Goal: Task Accomplishment & Management: Use online tool/utility

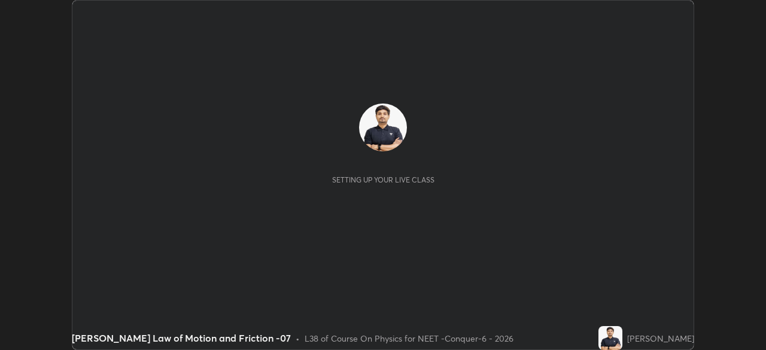
scroll to position [350, 765]
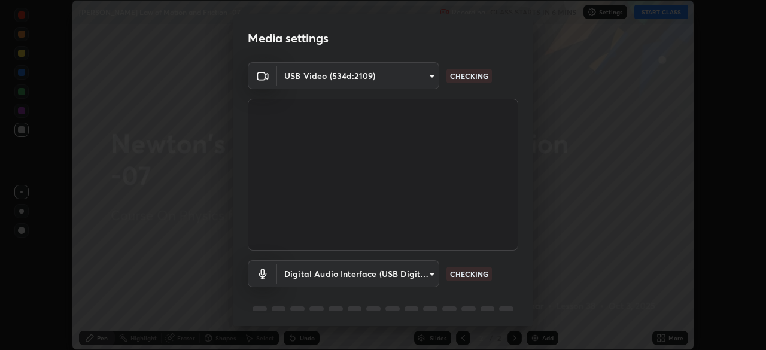
type input "ad23c5e1eec40c929e15baf649206283bee037f2ec2e6fc856d192bb2adaae55"
click at [417, 72] on body "Erase all [PERSON_NAME] Law of Motion and Friction -07 Recording CLASS STARTS I…" at bounding box center [383, 175] width 766 height 350
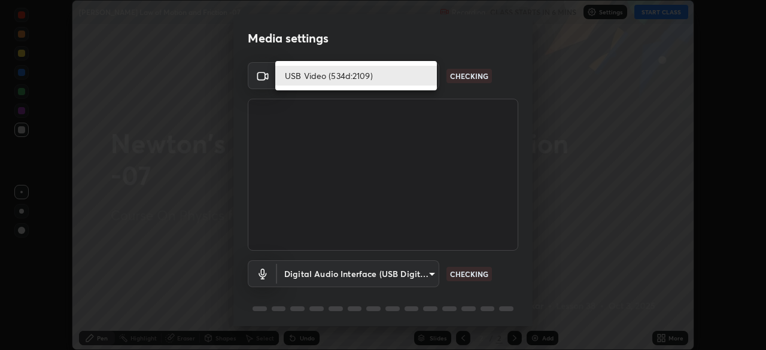
click at [414, 77] on li "USB Video (534d:2109)" at bounding box center [355, 76] width 161 height 20
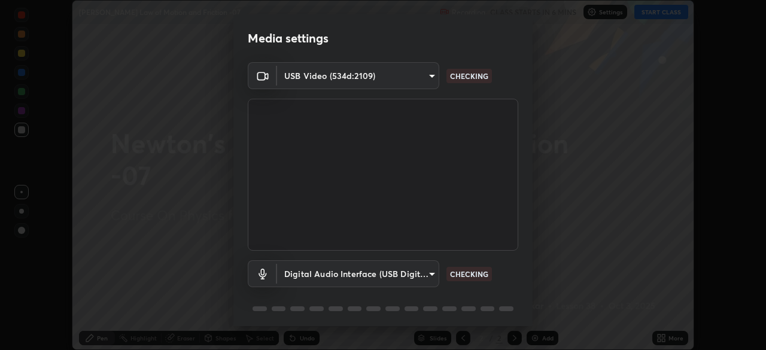
scroll to position [42, 0]
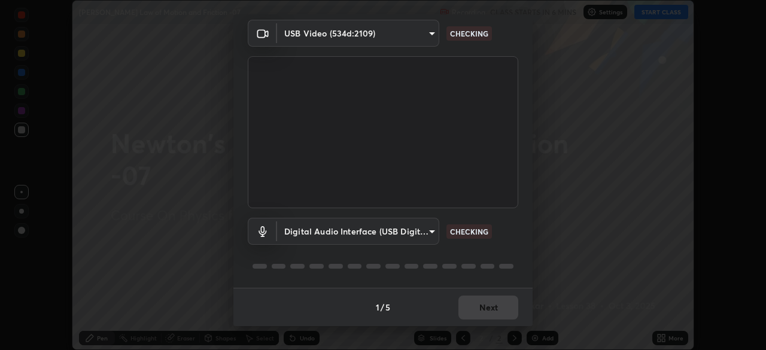
click at [402, 242] on body "Erase all [PERSON_NAME] Law of Motion and Friction -07 Recording CLASS STARTS I…" at bounding box center [383, 175] width 766 height 350
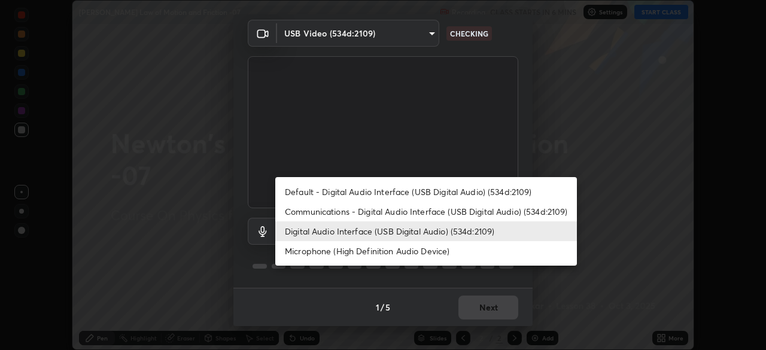
click at [394, 192] on li "Default - Digital Audio Interface (USB Digital Audio) (534d:2109)" at bounding box center [425, 192] width 301 height 20
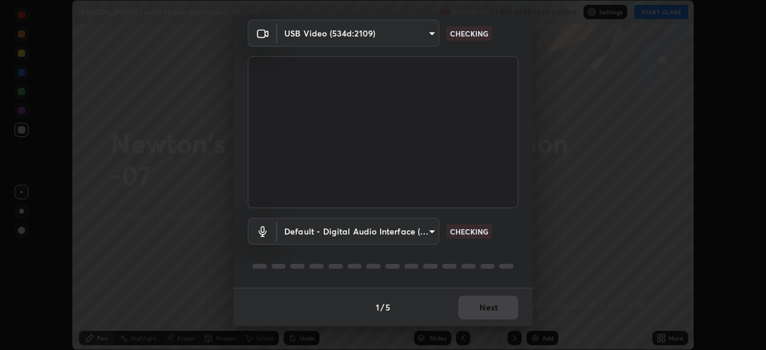
click at [383, 227] on body "Erase all [PERSON_NAME] Law of Motion and Friction -07 Recording CLASS STARTS I…" at bounding box center [383, 175] width 766 height 350
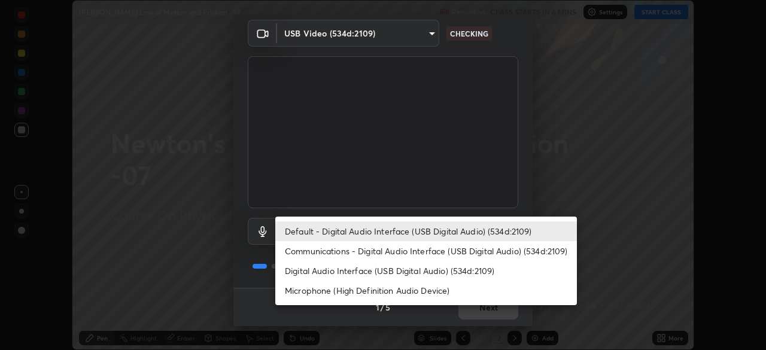
click at [395, 270] on li "Digital Audio Interface (USB Digital Audio) (534d:2109)" at bounding box center [425, 271] width 301 height 20
type input "aa0a7725628aa2d3746a5367ccdd85ae91ee4f6343f860b78150420f01eb6845"
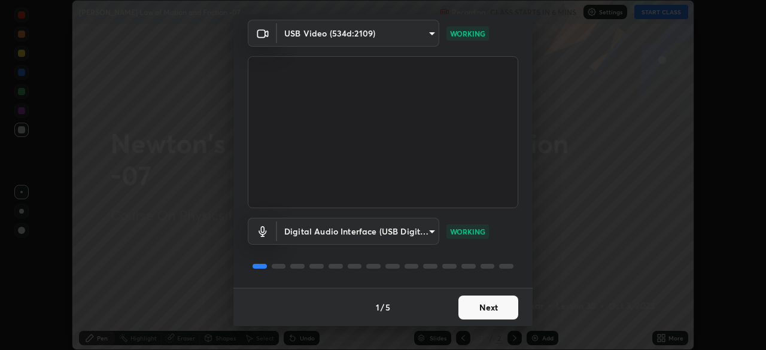
click at [486, 307] on button "Next" at bounding box center [488, 307] width 60 height 24
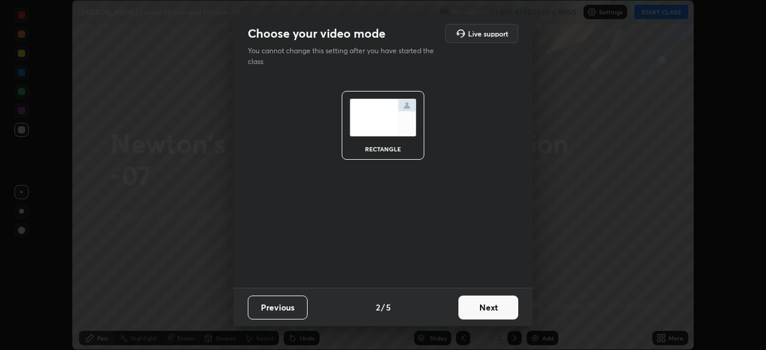
scroll to position [0, 0]
click at [493, 310] on button "Next" at bounding box center [488, 307] width 60 height 24
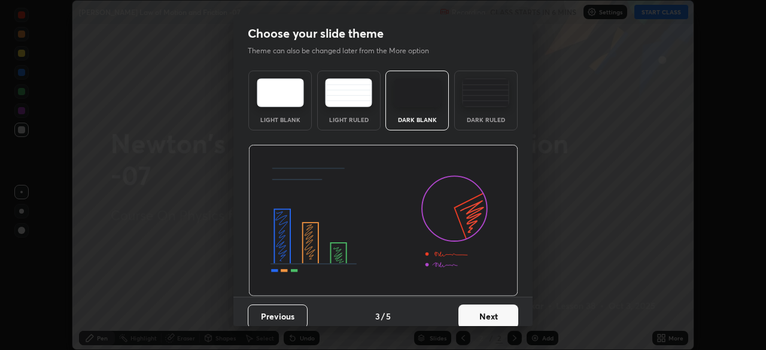
click at [499, 310] on button "Next" at bounding box center [488, 316] width 60 height 24
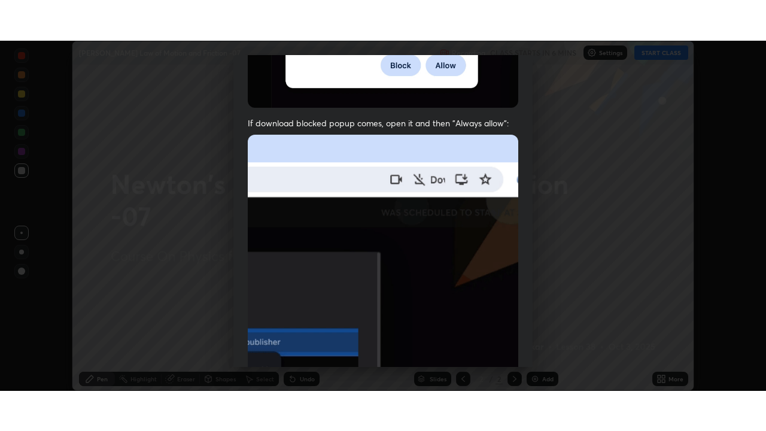
scroll to position [286, 0]
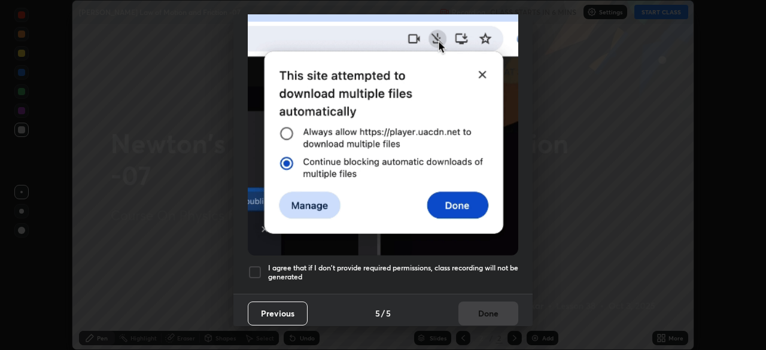
click at [260, 268] on div at bounding box center [255, 272] width 14 height 14
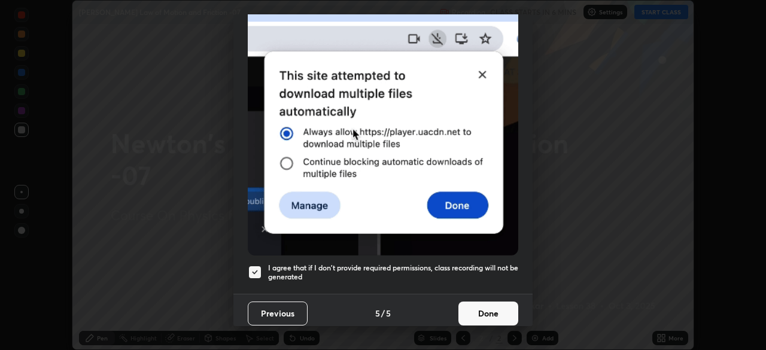
click at [477, 310] on button "Done" at bounding box center [488, 313] width 60 height 24
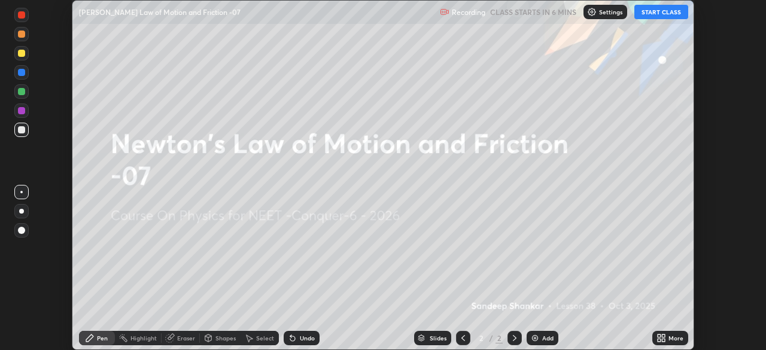
click at [659, 340] on icon at bounding box center [658, 340] width 3 height 3
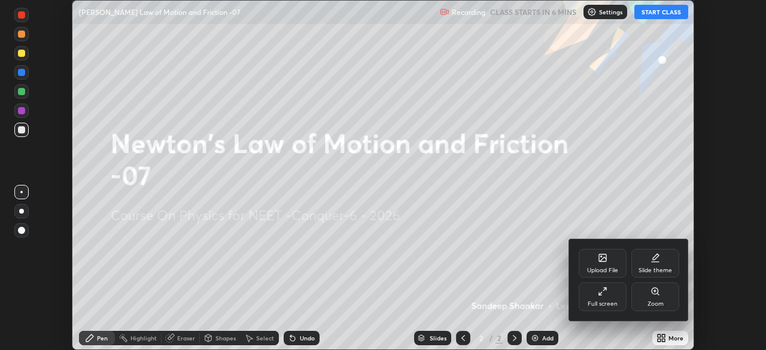
click at [602, 298] on div "Full screen" at bounding box center [602, 296] width 48 height 29
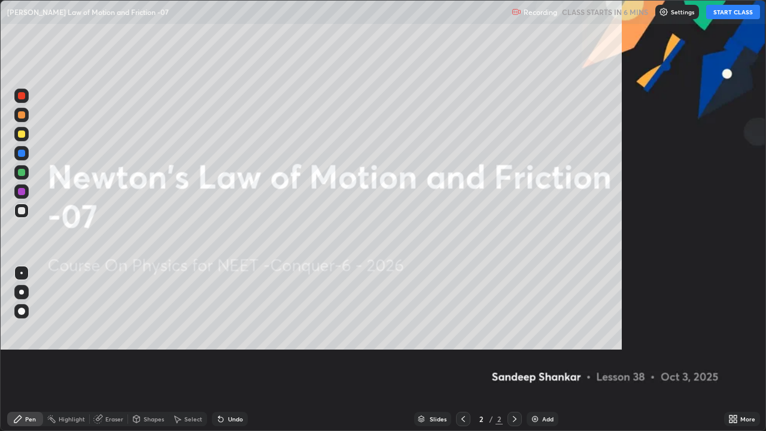
scroll to position [431, 766]
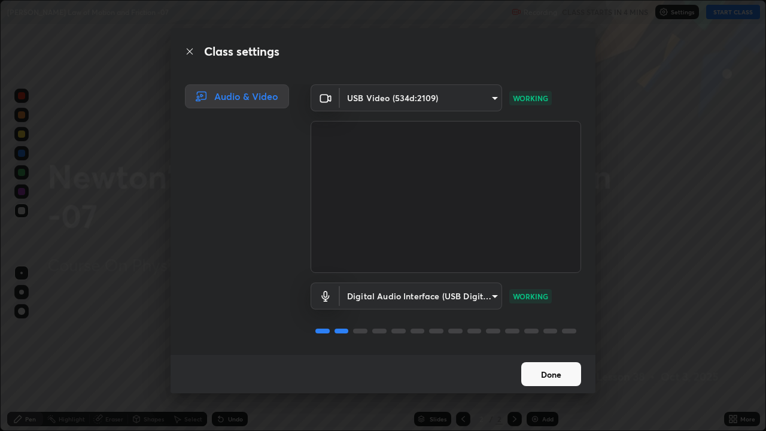
click at [552, 349] on button "Done" at bounding box center [551, 374] width 60 height 24
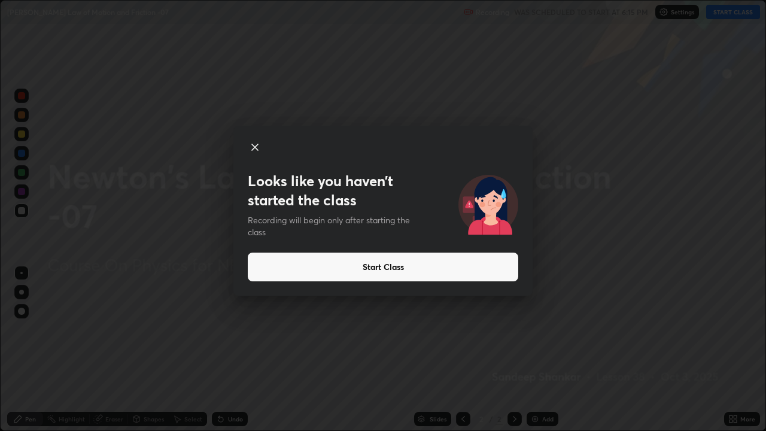
click at [286, 265] on button "Start Class" at bounding box center [383, 266] width 270 height 29
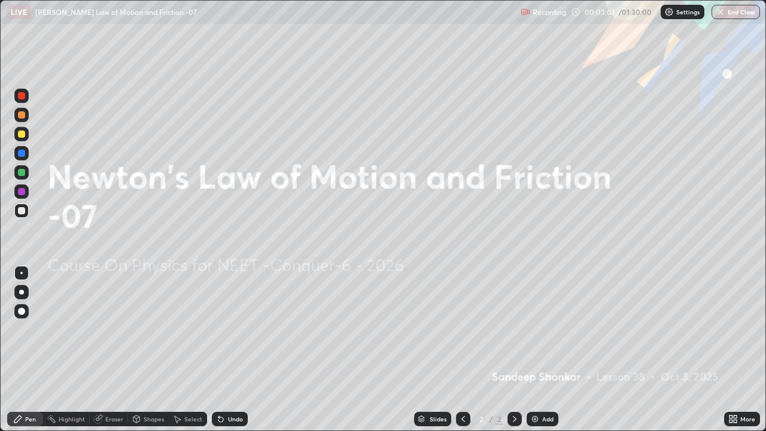
click at [544, 349] on div "Add" at bounding box center [547, 419] width 11 height 6
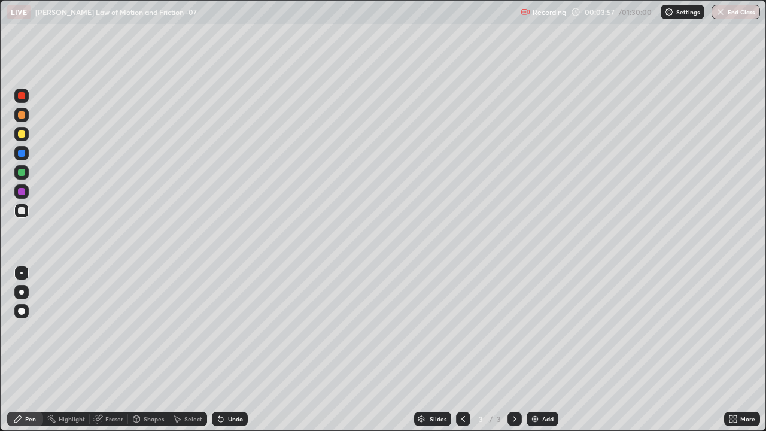
click at [22, 134] on div at bounding box center [21, 133] width 7 height 7
click at [20, 152] on div at bounding box center [21, 153] width 7 height 7
click at [20, 213] on div at bounding box center [21, 210] width 7 height 7
click at [19, 134] on div at bounding box center [21, 133] width 7 height 7
click at [26, 172] on div at bounding box center [21, 172] width 14 height 14
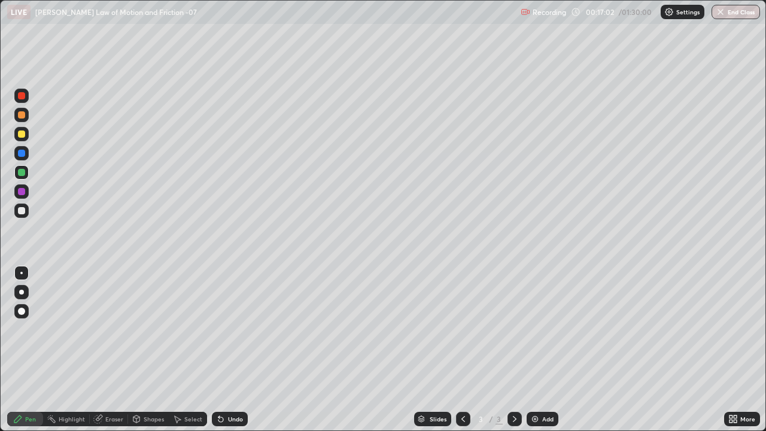
click at [544, 349] on div "Add" at bounding box center [547, 419] width 11 height 6
click at [19, 137] on div at bounding box center [21, 133] width 7 height 7
click at [22, 172] on div at bounding box center [21, 172] width 7 height 7
click at [25, 191] on div at bounding box center [21, 191] width 14 height 14
click at [24, 137] on div at bounding box center [21, 133] width 7 height 7
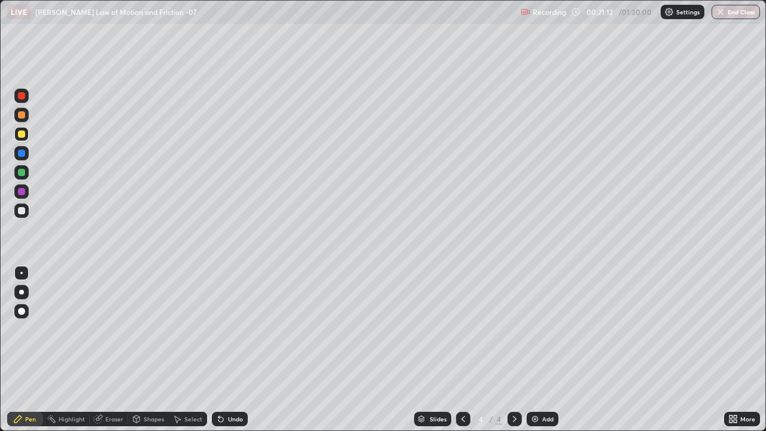
click at [22, 209] on div at bounding box center [21, 210] width 7 height 7
click at [19, 170] on div at bounding box center [21, 172] width 7 height 7
click at [532, 349] on img at bounding box center [535, 419] width 10 height 10
click at [22, 131] on div at bounding box center [21, 133] width 7 height 7
click at [460, 349] on icon at bounding box center [463, 419] width 10 height 10
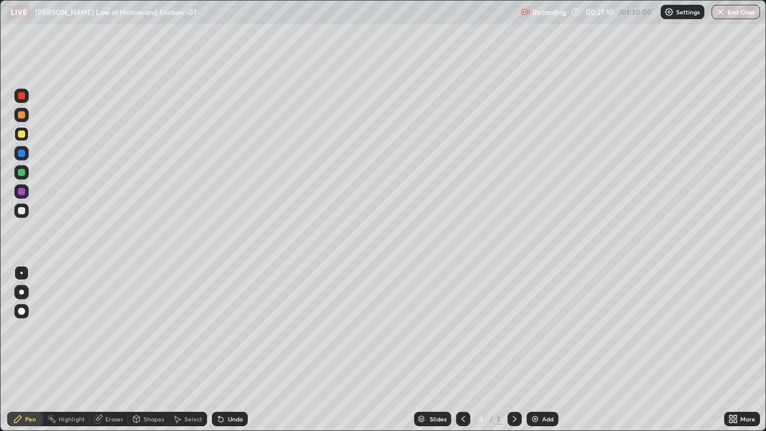
click at [514, 349] on icon at bounding box center [515, 419] width 10 height 10
click at [151, 349] on div "Shapes" at bounding box center [154, 419] width 20 height 6
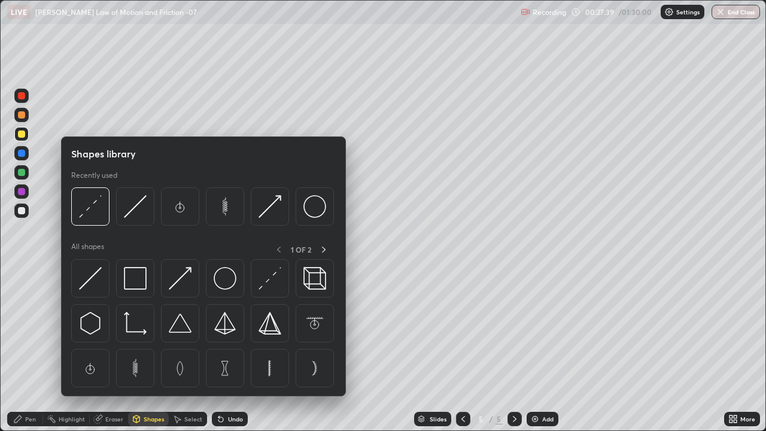
click at [112, 349] on div "Eraser" at bounding box center [114, 419] width 18 height 6
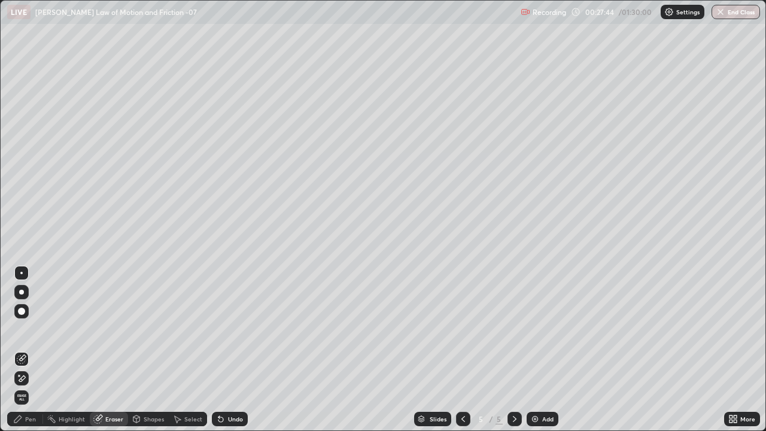
click at [33, 349] on div "Pen" at bounding box center [30, 419] width 11 height 6
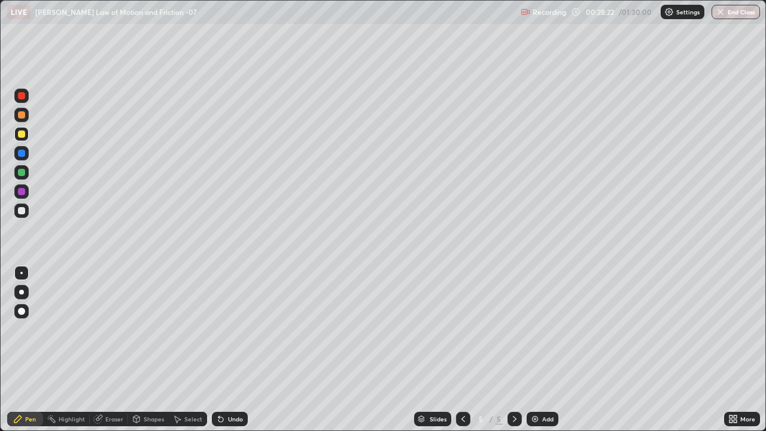
click at [23, 208] on div at bounding box center [21, 210] width 7 height 7
click at [23, 135] on div at bounding box center [21, 133] width 7 height 7
click at [21, 156] on div at bounding box center [21, 153] width 7 height 7
click at [22, 129] on div at bounding box center [21, 134] width 14 height 14
click at [153, 349] on div "Shapes" at bounding box center [154, 419] width 20 height 6
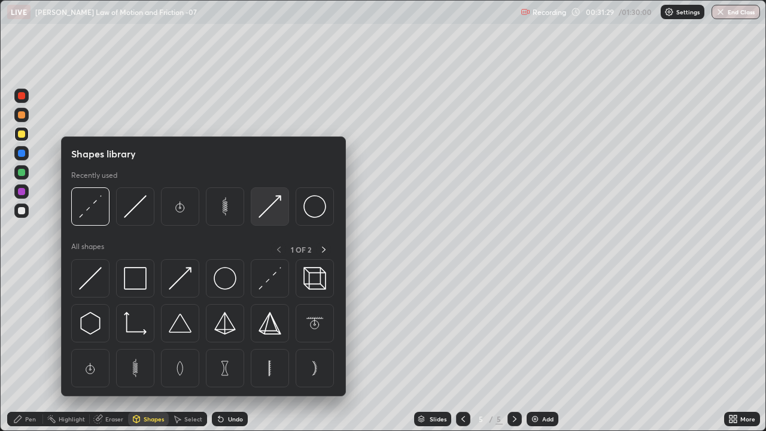
click at [276, 209] on img at bounding box center [269, 206] width 23 height 23
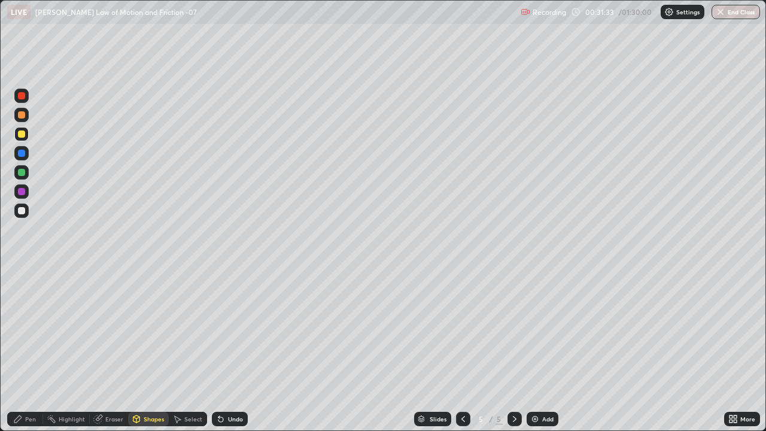
click at [22, 349] on icon at bounding box center [18, 419] width 10 height 10
click at [19, 154] on div at bounding box center [21, 153] width 7 height 7
click at [22, 209] on div at bounding box center [21, 210] width 7 height 7
click at [544, 349] on div "Add" at bounding box center [542, 418] width 32 height 14
click at [16, 133] on div at bounding box center [21, 134] width 14 height 14
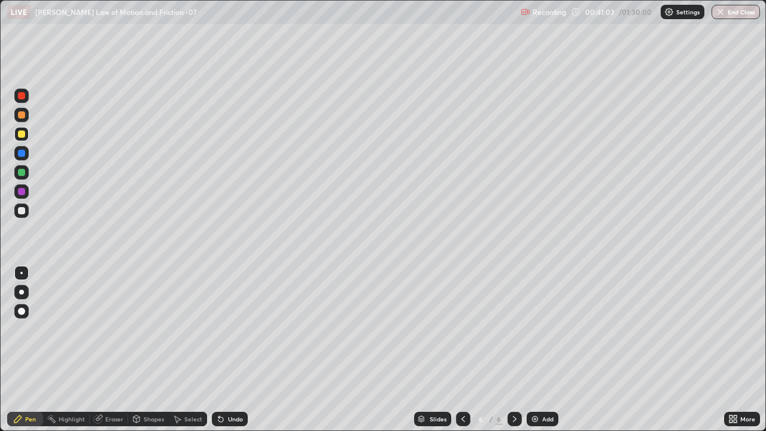
click at [28, 211] on div at bounding box center [21, 210] width 14 height 14
click at [28, 135] on div at bounding box center [21, 134] width 14 height 14
click at [25, 151] on div at bounding box center [21, 153] width 7 height 7
click at [22, 134] on div at bounding box center [21, 133] width 7 height 7
click at [543, 349] on div "Add" at bounding box center [542, 418] width 32 height 14
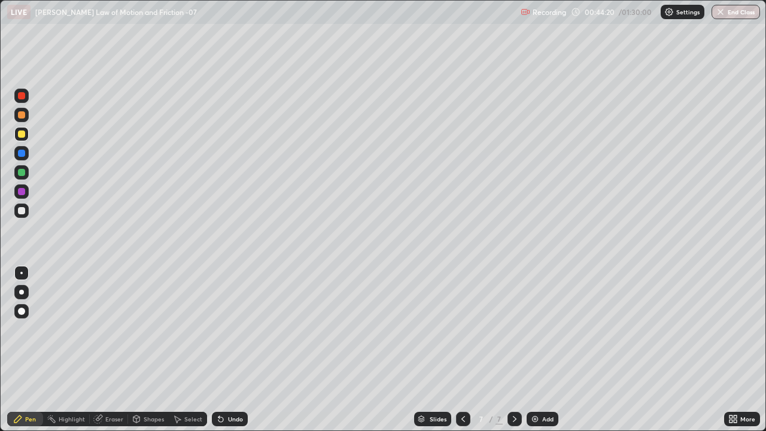
click at [461, 349] on icon at bounding box center [463, 419] width 4 height 6
click at [513, 349] on icon at bounding box center [515, 419] width 10 height 10
click at [24, 150] on div at bounding box center [21, 153] width 7 height 7
click at [24, 131] on div at bounding box center [21, 133] width 7 height 7
click at [22, 208] on div at bounding box center [21, 210] width 7 height 7
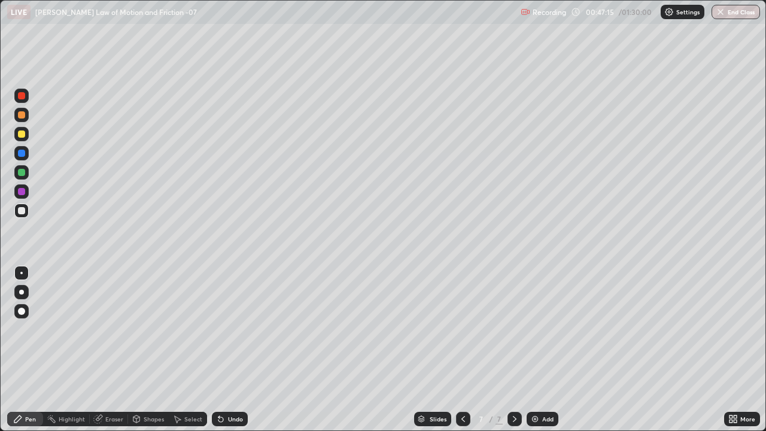
click at [460, 349] on icon at bounding box center [463, 419] width 10 height 10
click at [105, 349] on div "Eraser" at bounding box center [114, 419] width 18 height 6
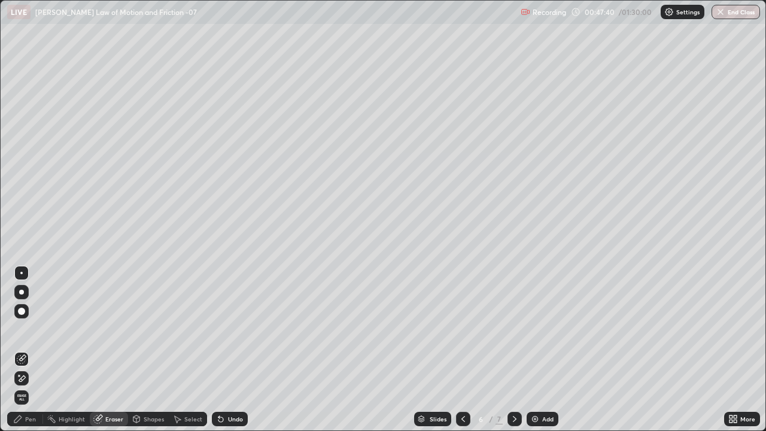
click at [19, 349] on icon at bounding box center [17, 418] width 7 height 7
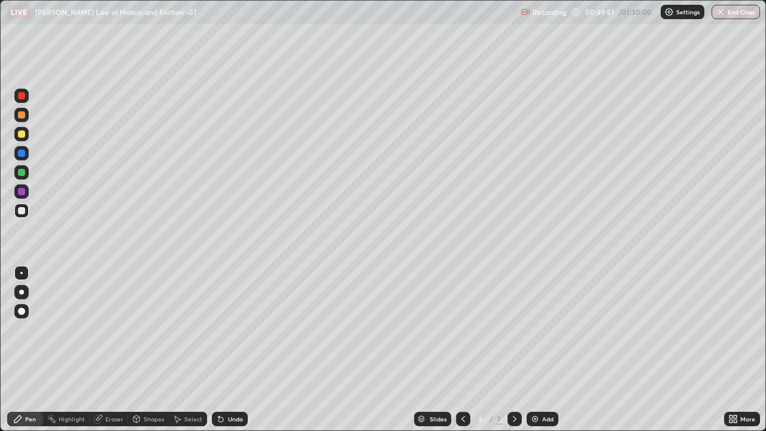
click at [513, 349] on icon at bounding box center [515, 419] width 10 height 10
click at [17, 135] on div at bounding box center [21, 134] width 14 height 14
click at [22, 210] on div at bounding box center [21, 210] width 7 height 7
click at [461, 349] on icon at bounding box center [463, 419] width 10 height 10
click at [21, 135] on div at bounding box center [21, 133] width 7 height 7
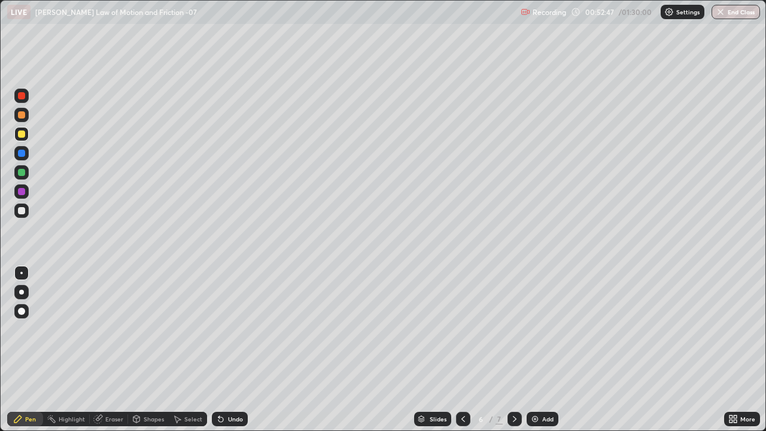
click at [519, 349] on div at bounding box center [514, 418] width 14 height 14
click at [21, 213] on div at bounding box center [21, 210] width 7 height 7
click at [22, 133] on div at bounding box center [21, 133] width 7 height 7
click at [24, 213] on div at bounding box center [21, 210] width 7 height 7
click at [22, 172] on div at bounding box center [21, 172] width 7 height 7
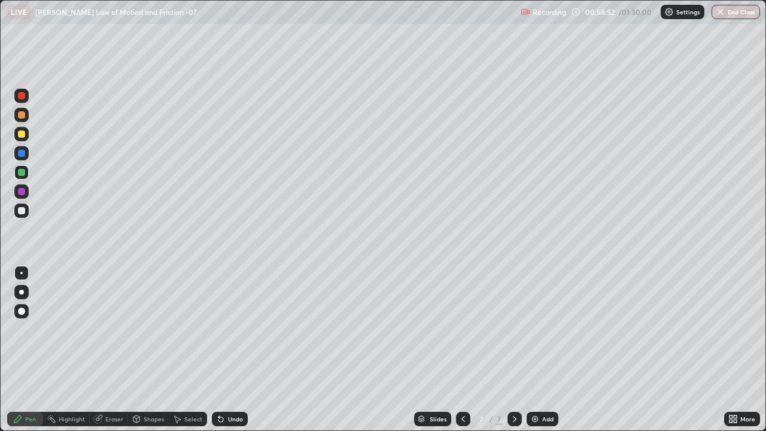
click at [18, 151] on div at bounding box center [21, 153] width 7 height 7
click at [106, 349] on div "Eraser" at bounding box center [114, 419] width 18 height 6
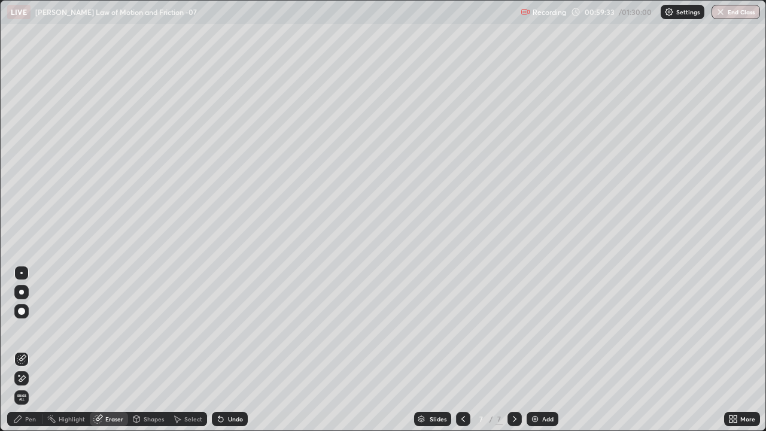
click at [29, 349] on div "Pen" at bounding box center [25, 418] width 36 height 14
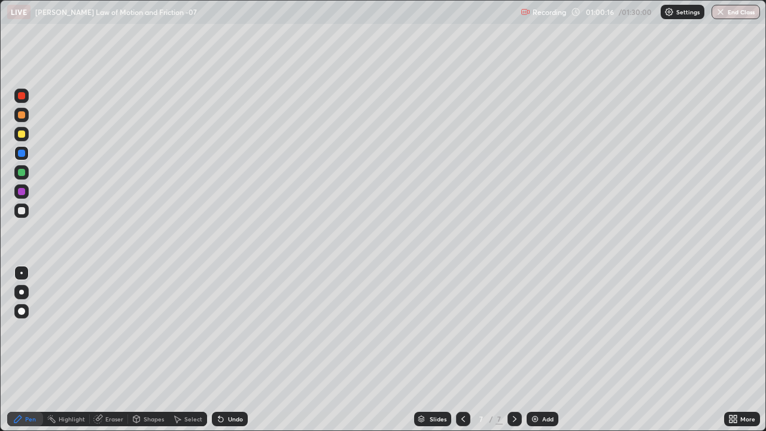
click at [622, 349] on div "Slides 7 / 7 Add" at bounding box center [486, 419] width 476 height 24
click at [148, 349] on div "Shapes" at bounding box center [154, 419] width 20 height 6
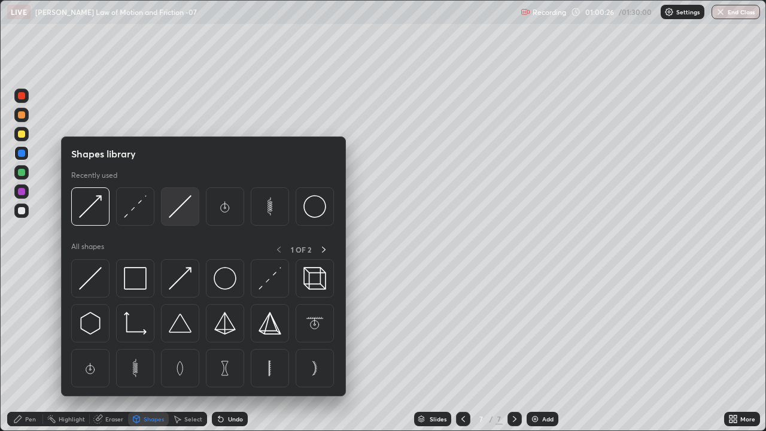
click at [179, 203] on img at bounding box center [180, 206] width 23 height 23
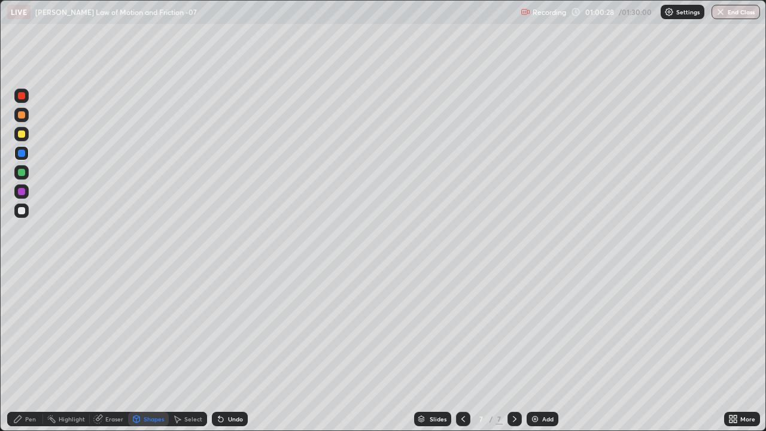
click at [22, 211] on div at bounding box center [21, 210] width 7 height 7
click at [32, 349] on div "Pen" at bounding box center [30, 419] width 11 height 6
click at [158, 349] on div "Shapes" at bounding box center [148, 418] width 41 height 14
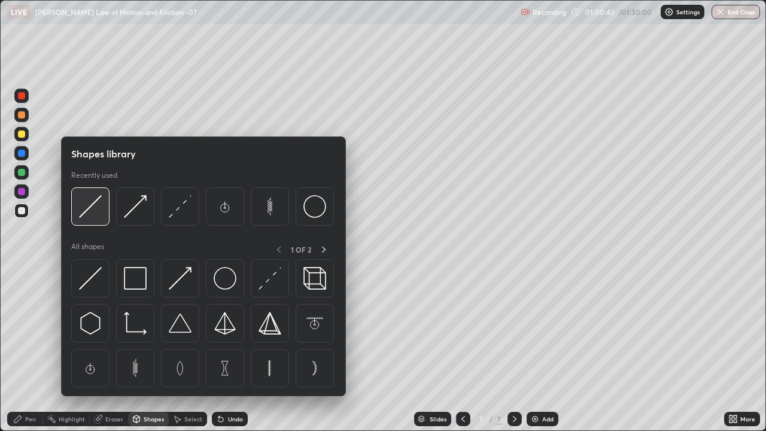
click at [97, 209] on img at bounding box center [90, 206] width 23 height 23
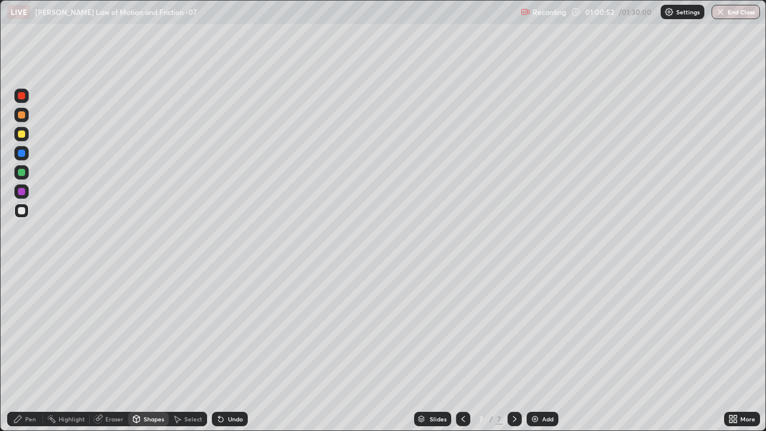
click at [146, 349] on div "Shapes" at bounding box center [148, 418] width 41 height 14
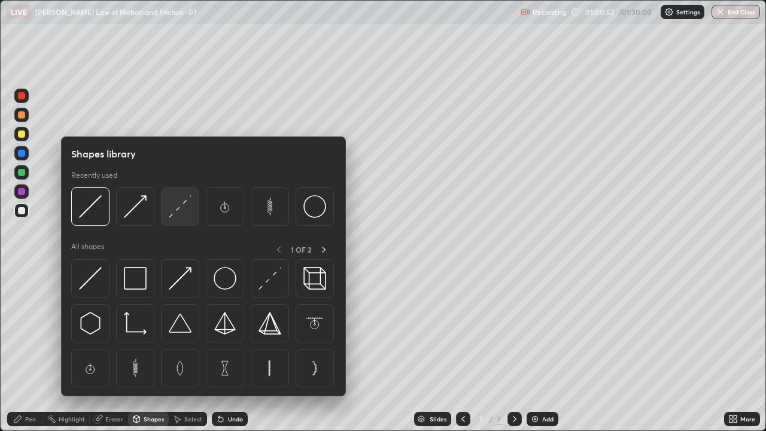
click at [178, 211] on img at bounding box center [180, 206] width 23 height 23
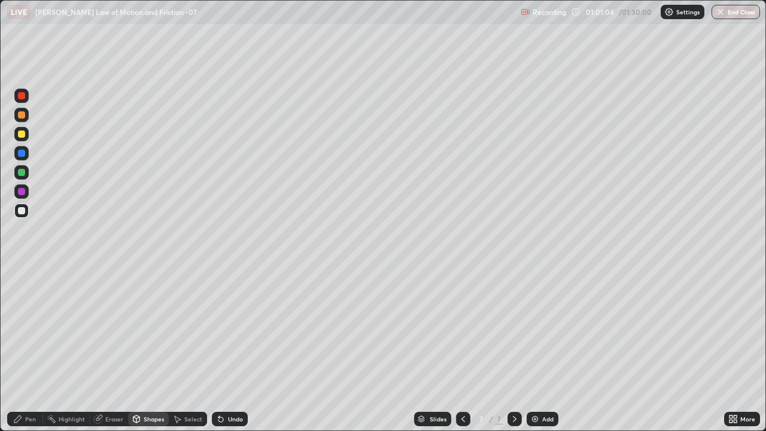
click at [33, 349] on div "Pen" at bounding box center [30, 419] width 11 height 6
click at [22, 135] on div at bounding box center [21, 133] width 7 height 7
click at [151, 349] on div "Shapes" at bounding box center [154, 419] width 20 height 6
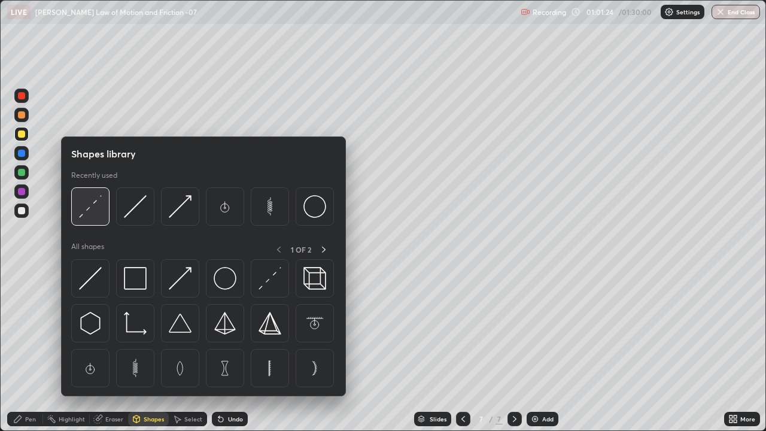
click at [97, 204] on img at bounding box center [90, 206] width 23 height 23
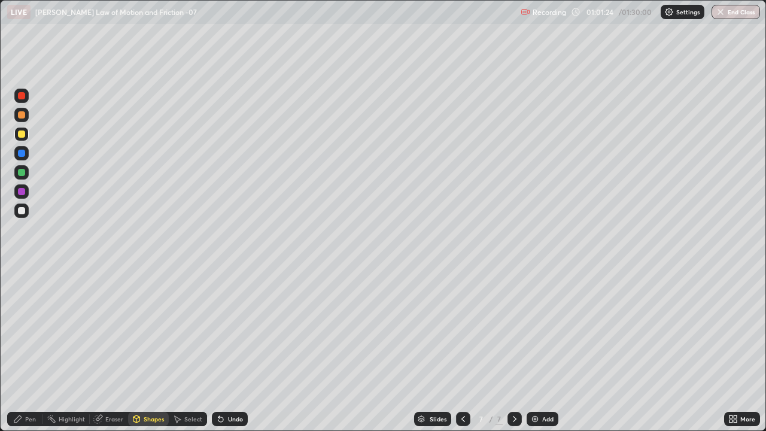
click at [26, 154] on div at bounding box center [21, 153] width 14 height 14
click at [31, 349] on div "Pen" at bounding box center [30, 419] width 11 height 6
click at [23, 131] on div at bounding box center [21, 133] width 7 height 7
click at [542, 349] on div "Add" at bounding box center [547, 419] width 11 height 6
click at [22, 170] on div at bounding box center [21, 172] width 7 height 7
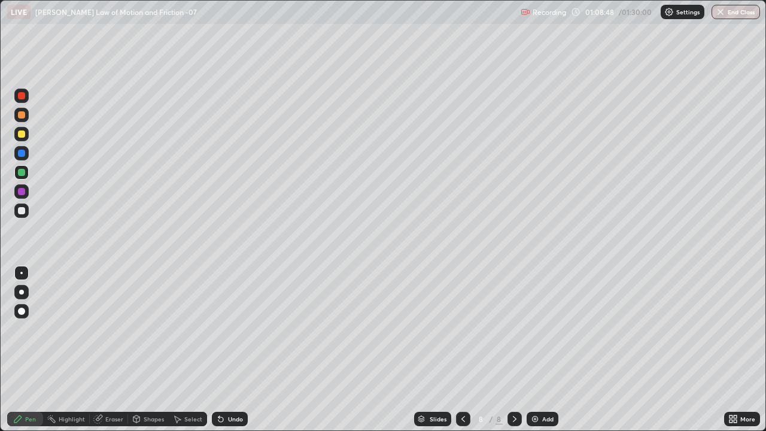
click at [152, 349] on div "Shapes" at bounding box center [154, 419] width 20 height 6
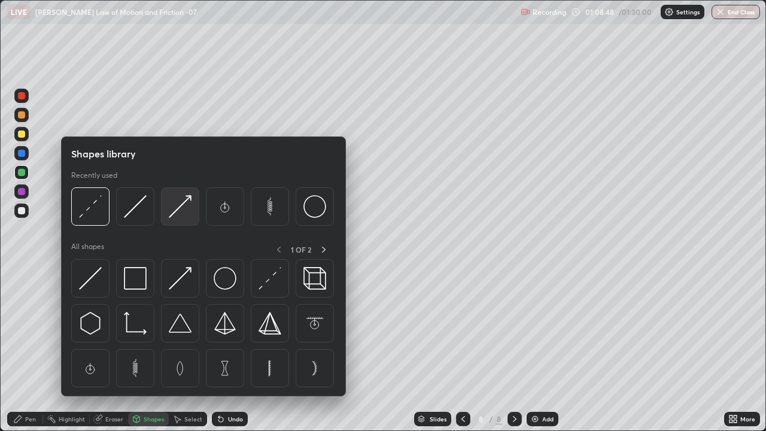
click at [174, 209] on img at bounding box center [180, 206] width 23 height 23
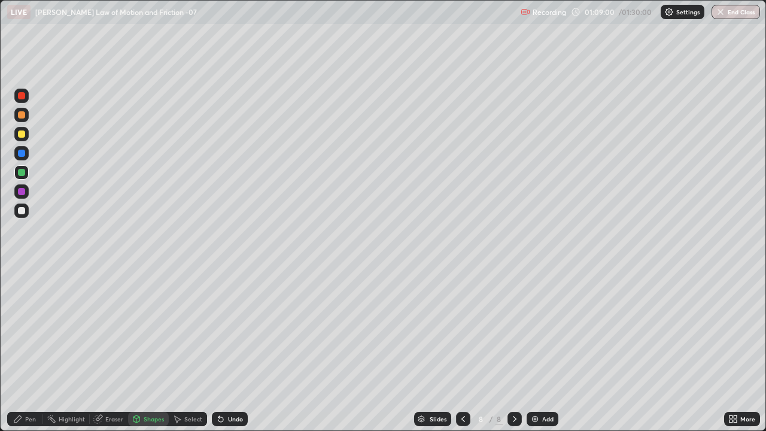
click at [31, 349] on div "Pen" at bounding box center [30, 419] width 11 height 6
click at [150, 349] on div "Shapes" at bounding box center [148, 418] width 41 height 14
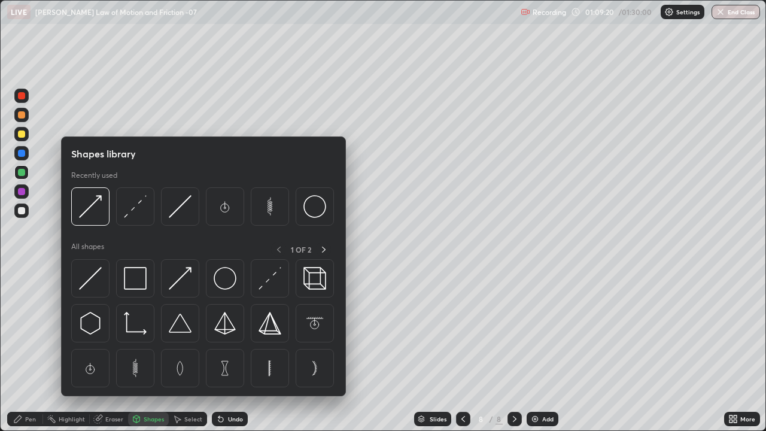
click at [135, 201] on img at bounding box center [135, 206] width 23 height 23
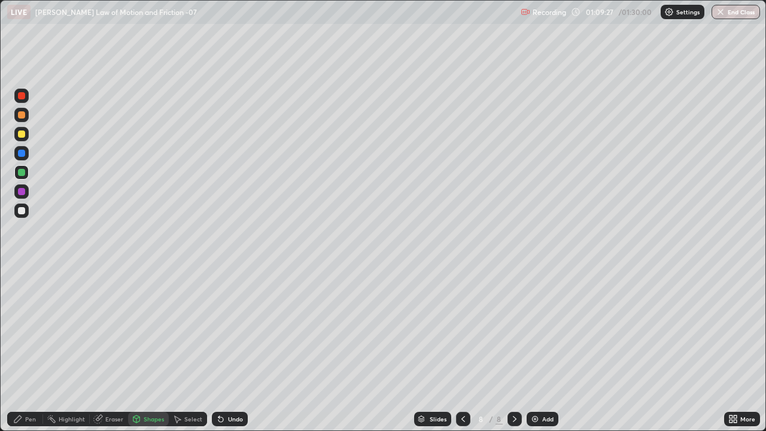
click at [22, 134] on div at bounding box center [21, 133] width 7 height 7
click at [150, 349] on div "Shapes" at bounding box center [154, 419] width 20 height 6
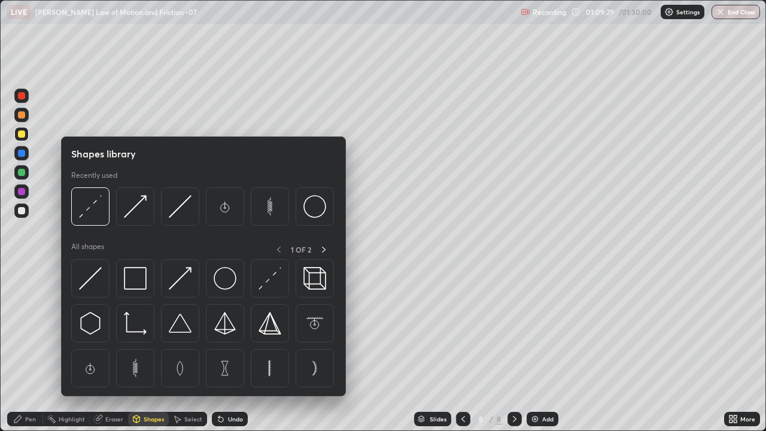
click at [134, 208] on img at bounding box center [135, 206] width 23 height 23
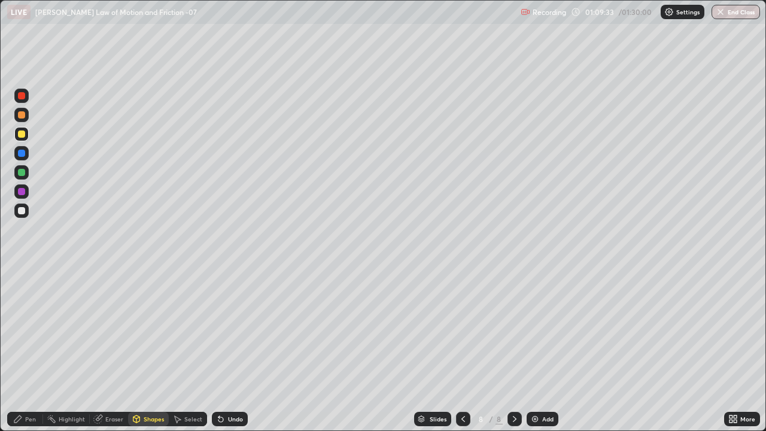
click at [27, 349] on div "Pen" at bounding box center [30, 419] width 11 height 6
click at [25, 212] on div at bounding box center [21, 210] width 7 height 7
click at [111, 349] on div "Eraser" at bounding box center [114, 419] width 18 height 6
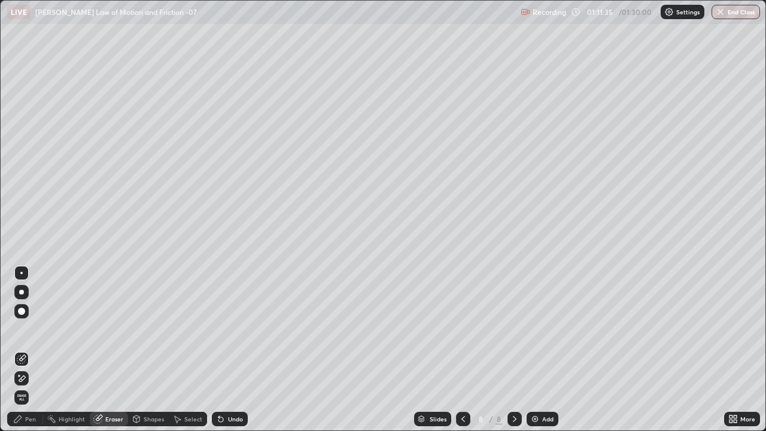
click at [29, 349] on div "Pen" at bounding box center [30, 419] width 11 height 6
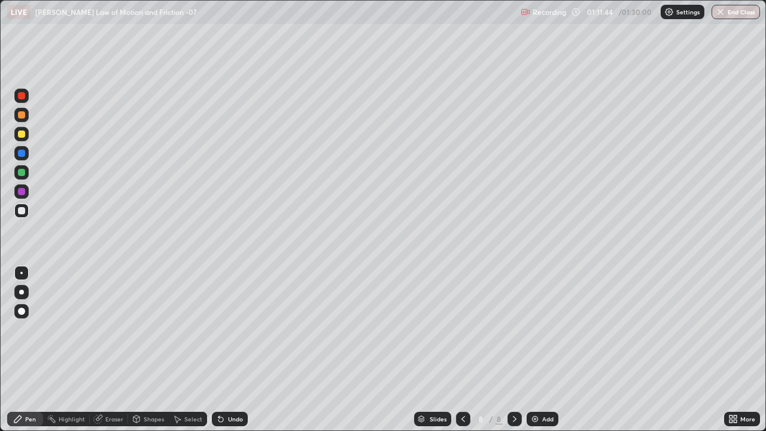
click at [149, 349] on div "Shapes" at bounding box center [154, 419] width 20 height 6
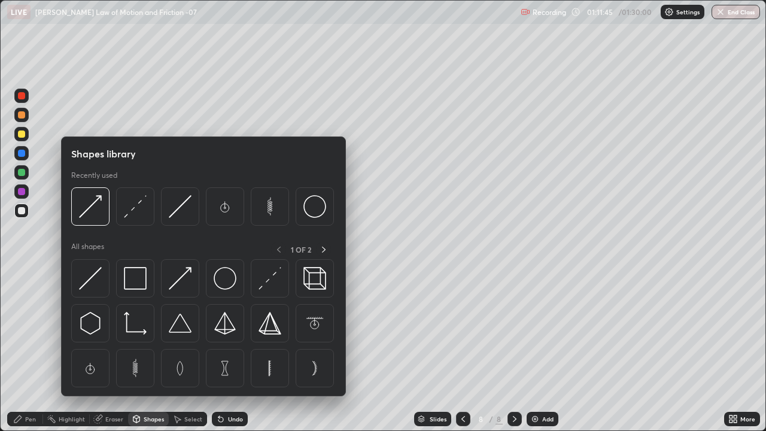
click at [90, 205] on img at bounding box center [90, 206] width 23 height 23
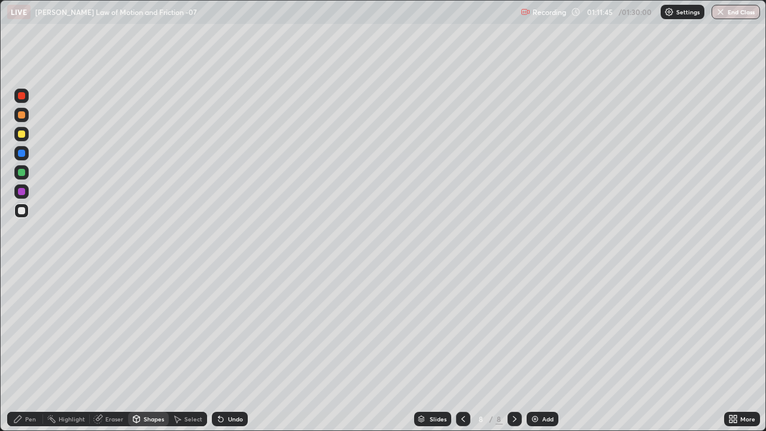
click at [23, 136] on div at bounding box center [21, 133] width 7 height 7
click at [25, 349] on div "Pen" at bounding box center [25, 418] width 36 height 14
click at [147, 349] on div "Shapes" at bounding box center [154, 419] width 20 height 6
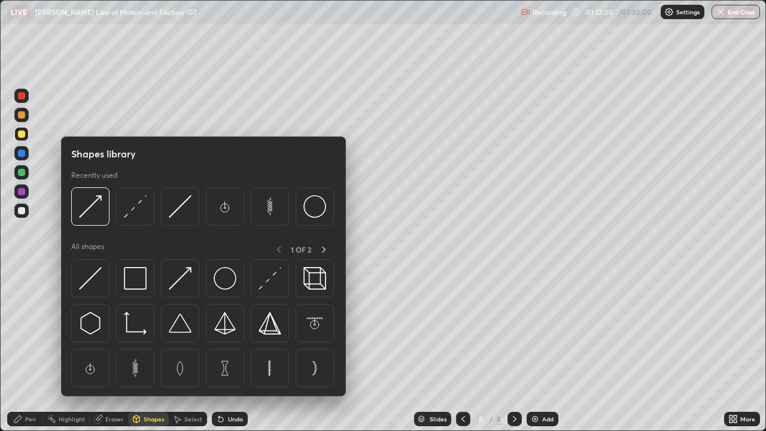
click at [130, 205] on img at bounding box center [135, 206] width 23 height 23
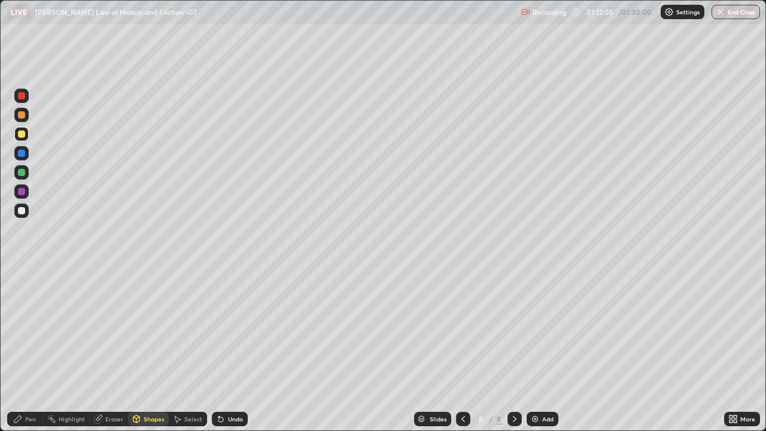
click at [154, 349] on div "Shapes" at bounding box center [154, 419] width 20 height 6
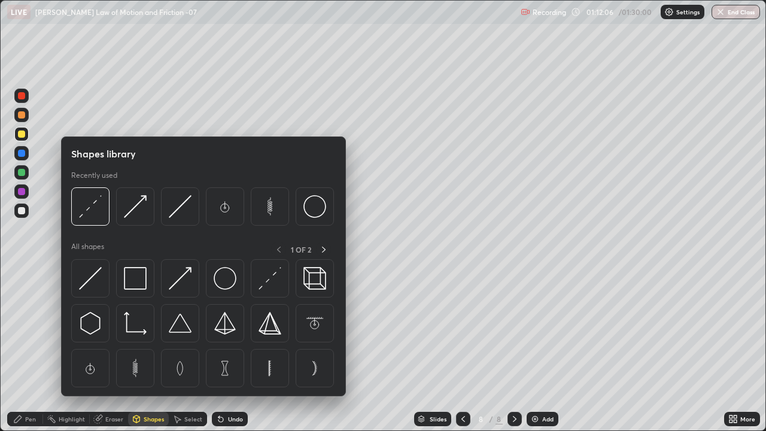
click at [138, 209] on img at bounding box center [135, 206] width 23 height 23
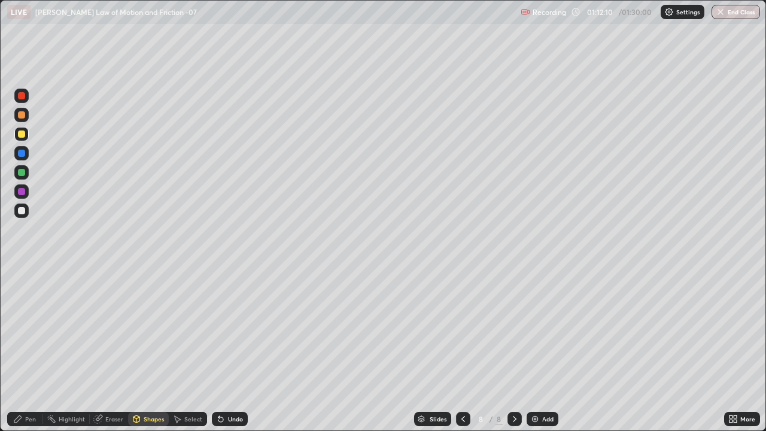
click at [29, 349] on div "Pen" at bounding box center [30, 419] width 11 height 6
click at [26, 212] on div at bounding box center [21, 210] width 14 height 14
click at [109, 349] on div "Eraser" at bounding box center [114, 419] width 18 height 6
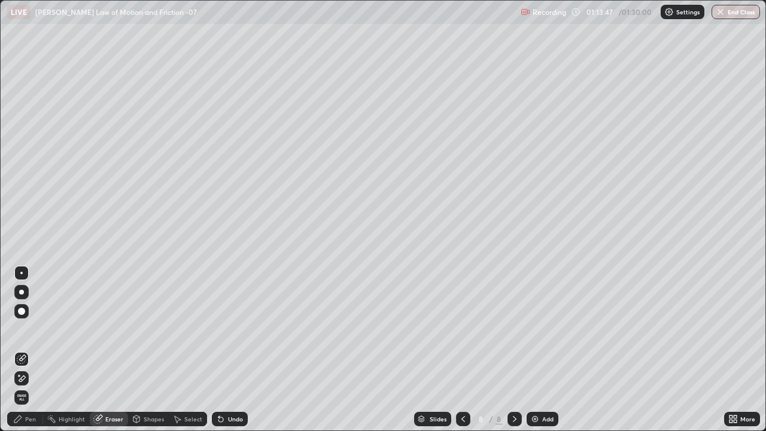
click at [27, 349] on div "Pen" at bounding box center [30, 419] width 11 height 6
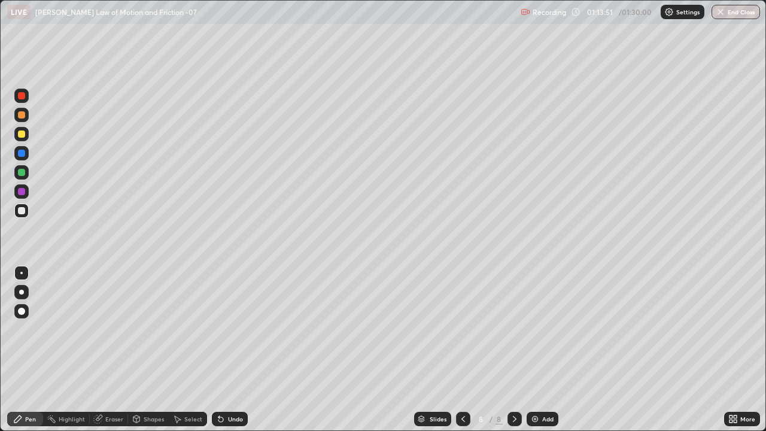
click at [109, 349] on div "Eraser" at bounding box center [114, 419] width 18 height 6
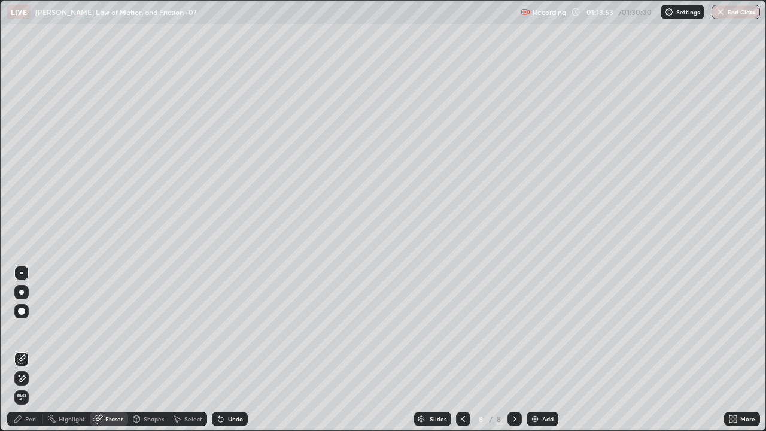
click at [22, 349] on div "Pen" at bounding box center [25, 418] width 36 height 14
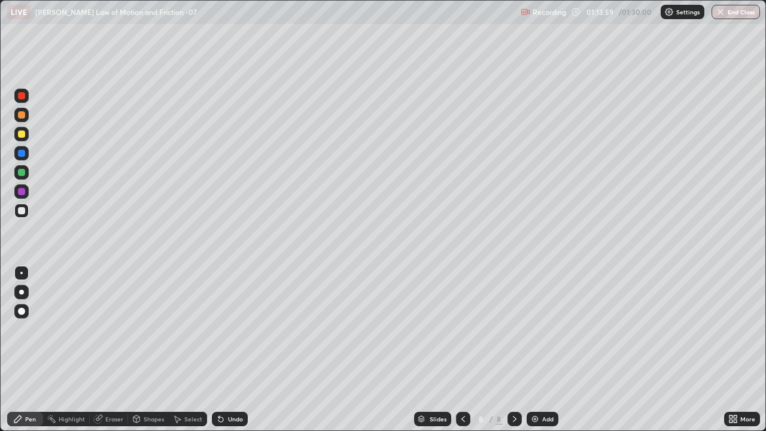
click at [110, 349] on div "Eraser" at bounding box center [109, 418] width 38 height 14
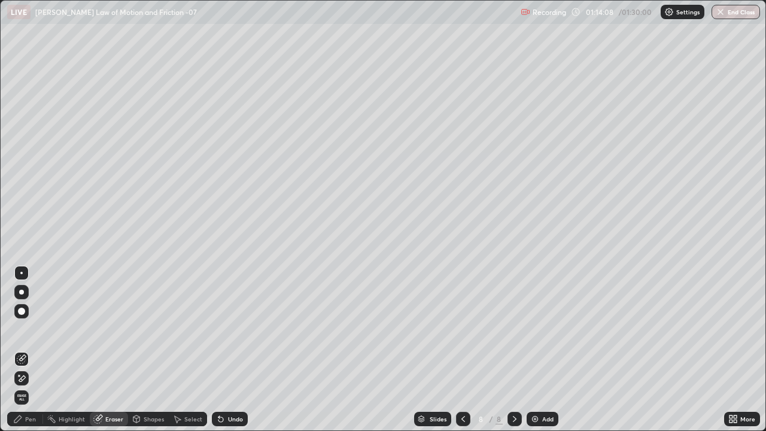
click at [28, 349] on div "Pen" at bounding box center [30, 419] width 11 height 6
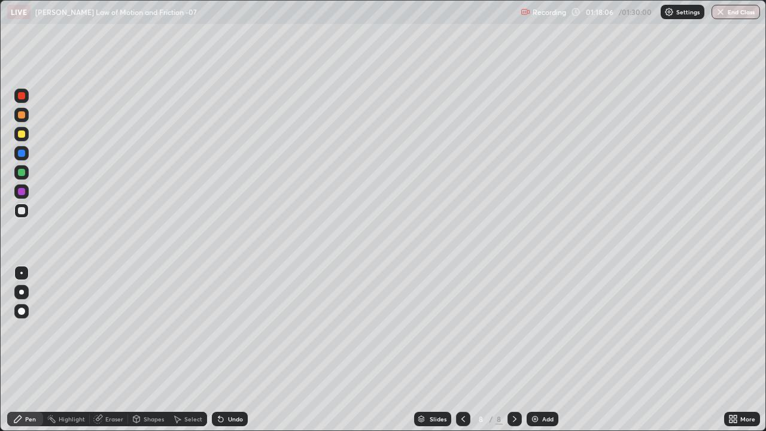
click at [22, 135] on div at bounding box center [21, 133] width 7 height 7
click at [24, 212] on div at bounding box center [21, 210] width 7 height 7
click at [23, 133] on div at bounding box center [21, 133] width 7 height 7
click at [22, 192] on div at bounding box center [21, 191] width 7 height 7
click at [22, 134] on div at bounding box center [21, 133] width 7 height 7
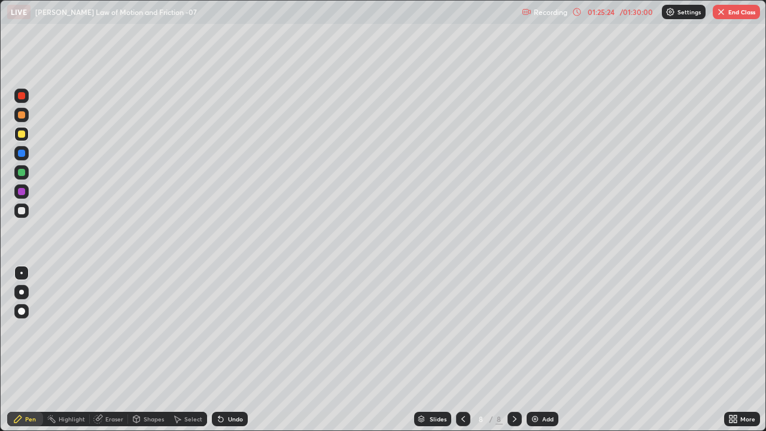
click at [732, 13] on button "End Class" at bounding box center [735, 12] width 47 height 14
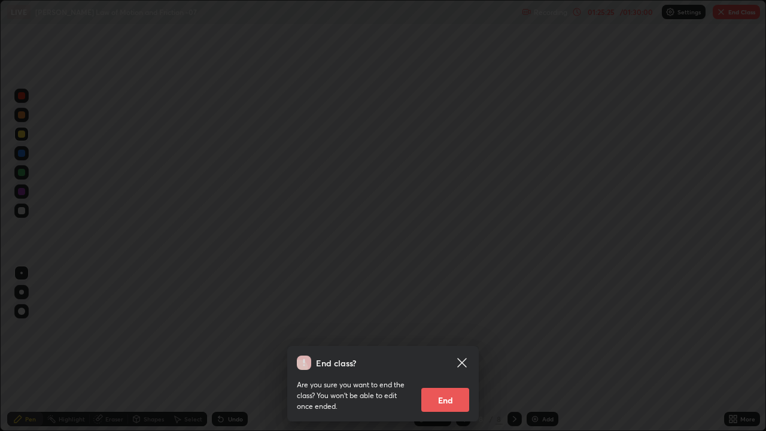
click at [459, 349] on button "End" at bounding box center [445, 400] width 48 height 24
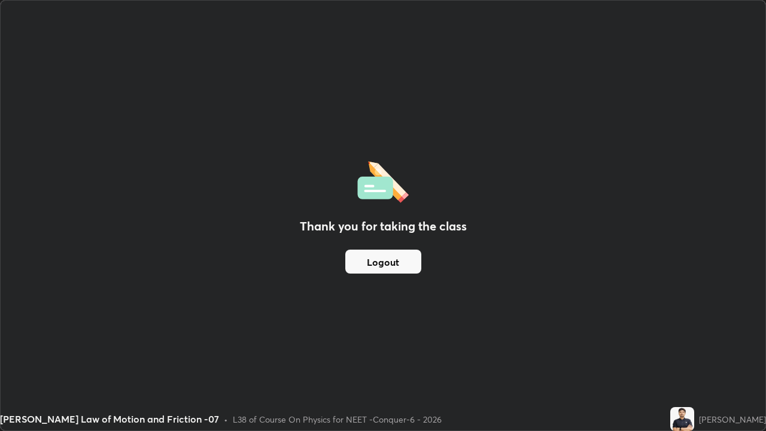
click at [378, 258] on button "Logout" at bounding box center [383, 261] width 76 height 24
